Goal: Information Seeking & Learning: Learn about a topic

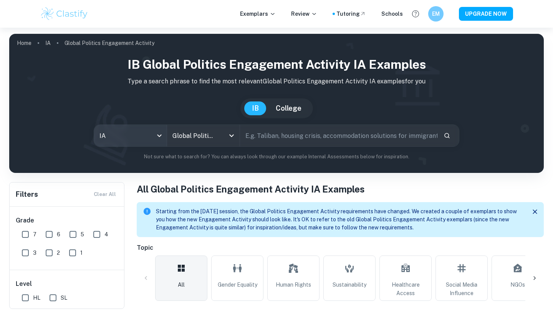
click at [154, 130] on body "We value your privacy We use cookies to enhance your browsing experience, serve…" at bounding box center [276, 184] width 553 height 312
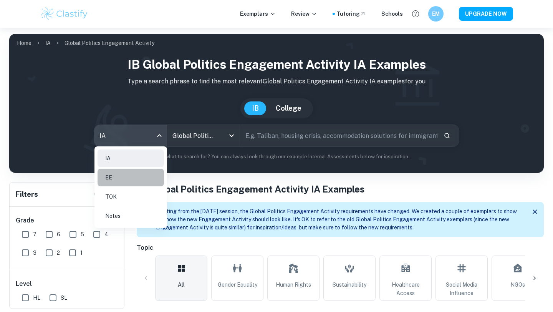
click at [144, 181] on li "EE" at bounding box center [130, 177] width 66 height 18
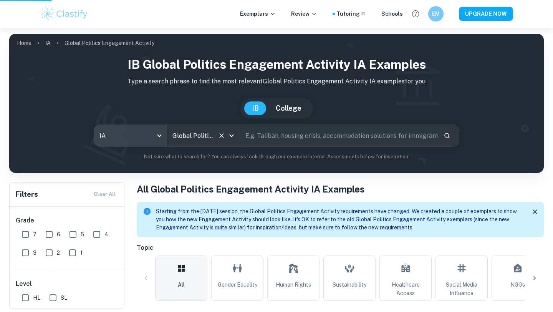
click at [232, 139] on icon "Open" at bounding box center [231, 135] width 9 height 9
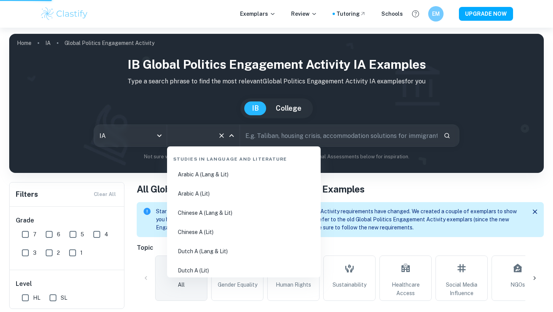
scroll to position [917, 0]
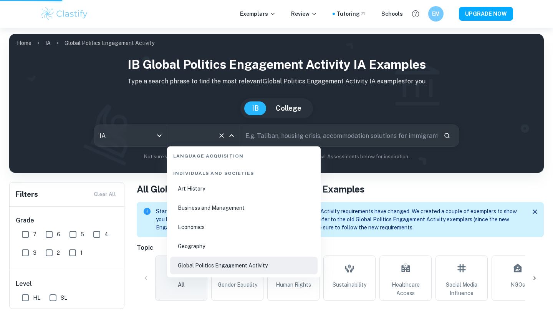
click at [200, 223] on li "Economics" at bounding box center [243, 227] width 147 height 18
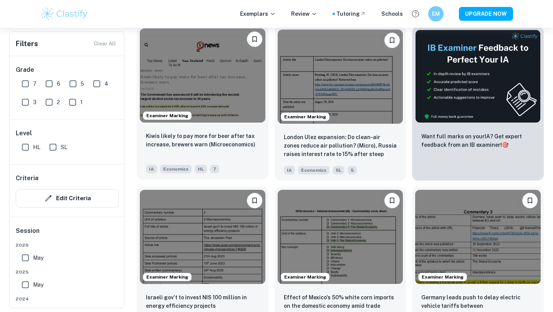
scroll to position [254, 0]
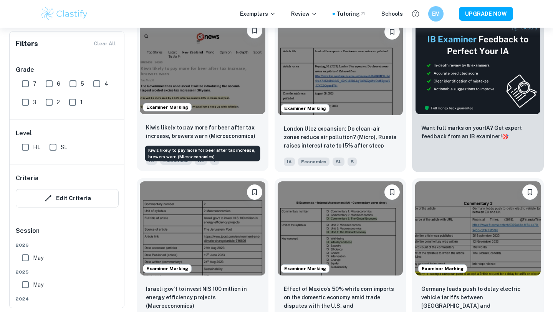
click at [249, 139] on p "Kiwis likely to pay more for beer after tax increase, brewers warn (Microeconom…" at bounding box center [202, 131] width 113 height 17
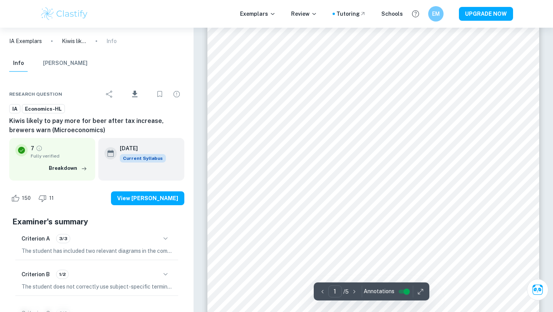
scroll to position [2, 0]
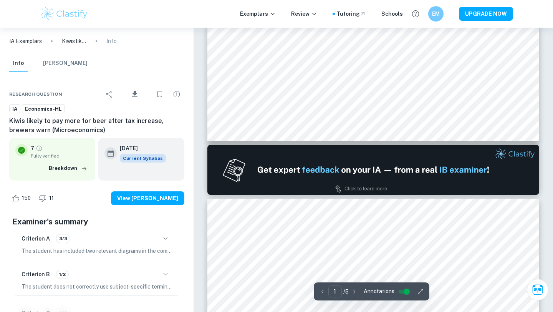
type input "2"
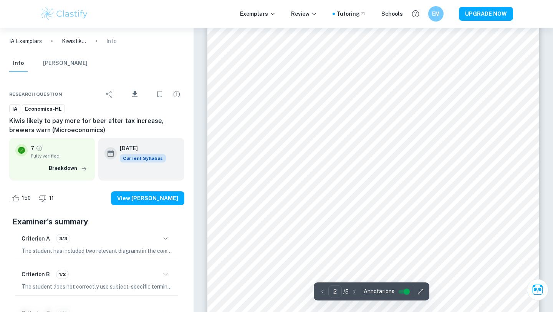
scroll to position [657, 0]
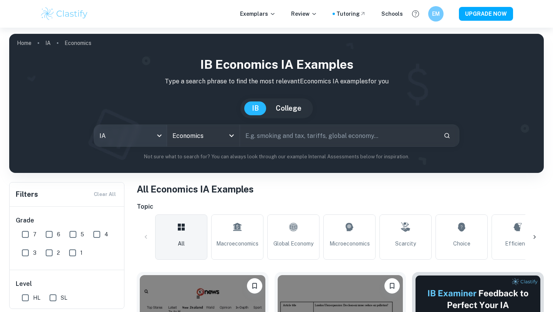
click at [138, 134] on body "We value your privacy We use cookies to enhance your browsing experience, serve…" at bounding box center [276, 184] width 553 height 312
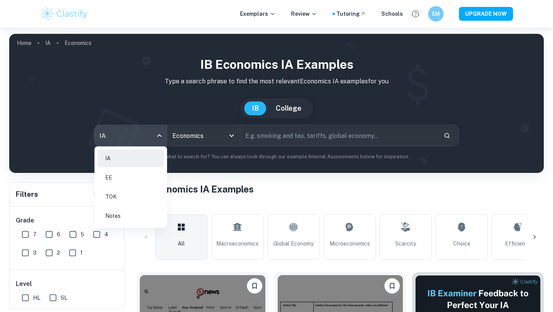
click at [137, 177] on li "EE" at bounding box center [130, 177] width 66 height 18
click at [156, 131] on body "We value your privacy We use cookies to enhance your browsing experience, serve…" at bounding box center [276, 184] width 553 height 312
click at [129, 175] on li "EE" at bounding box center [130, 177] width 66 height 18
type input "ee"
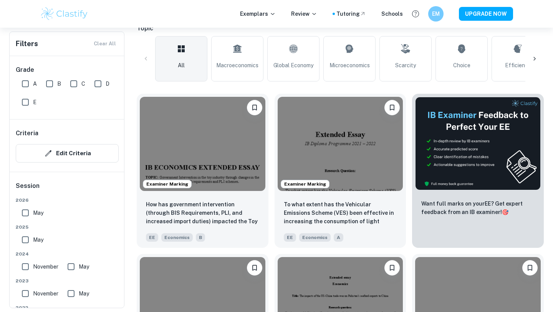
scroll to position [180, 0]
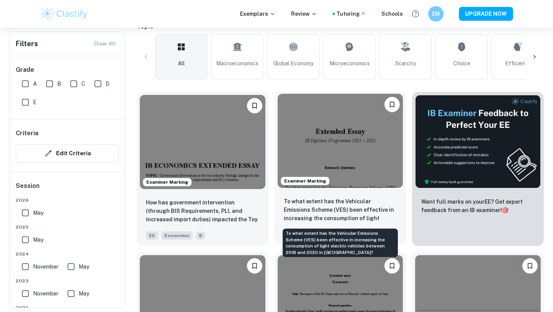
click at [379, 214] on p "To what extent has the Vehicular Emissions Scheme (VES) been effective in incre…" at bounding box center [340, 210] width 113 height 26
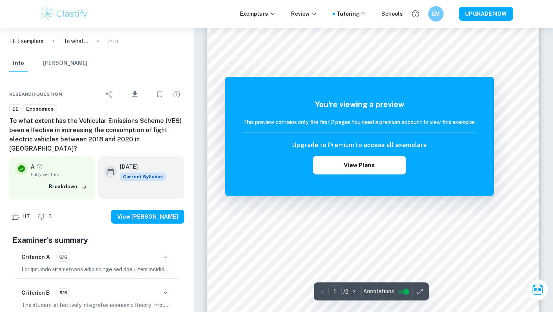
scroll to position [96, 0]
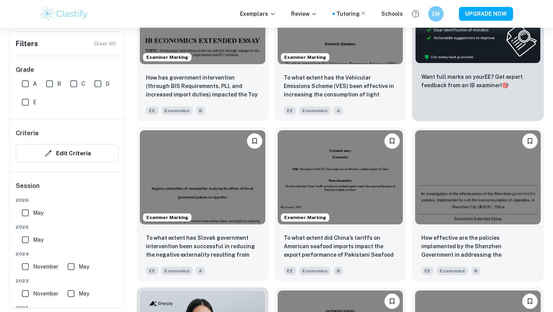
scroll to position [306, 0]
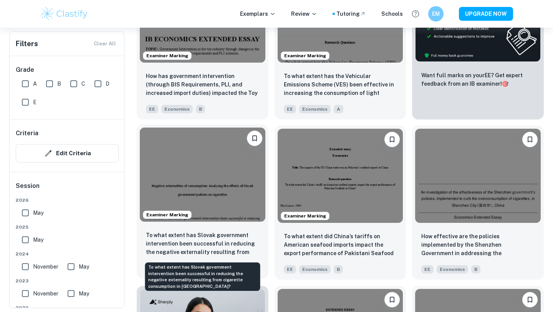
click at [239, 244] on p "To what extent has Slovak government intervention been successful in reducing t…" at bounding box center [202, 244] width 113 height 26
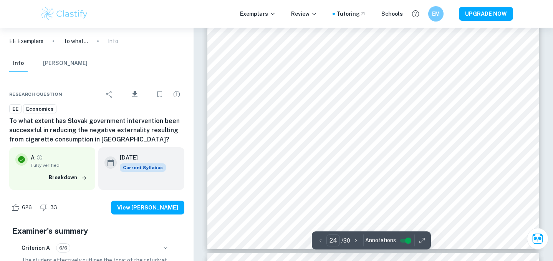
scroll to position [10441, 0]
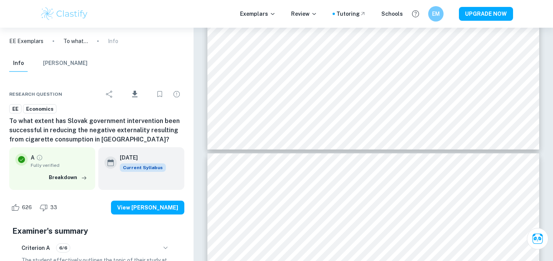
type input "25"
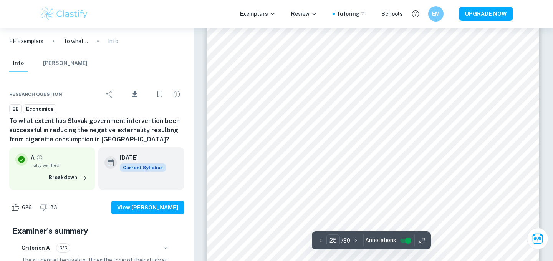
scroll to position [10789, 0]
